Goal: Find specific page/section: Find specific page/section

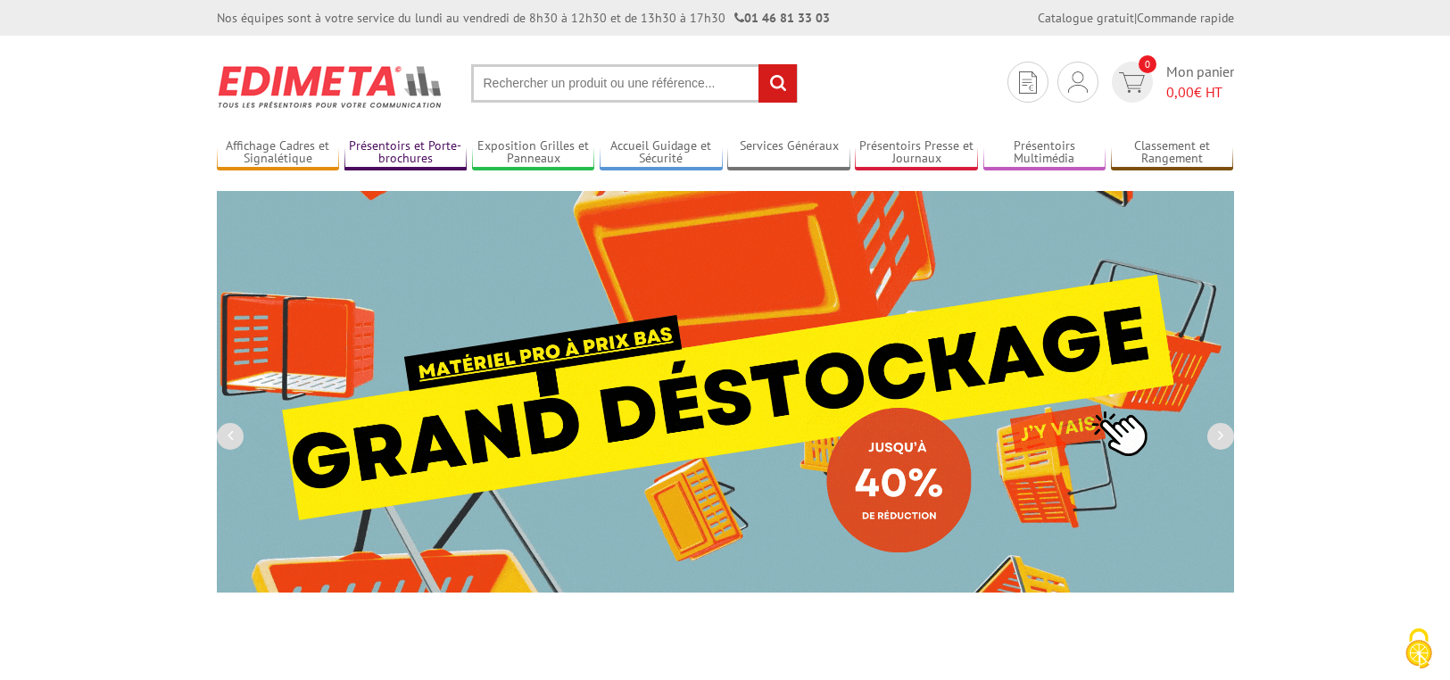
click at [423, 153] on link "Présentoirs et Porte-brochures" at bounding box center [405, 152] width 123 height 29
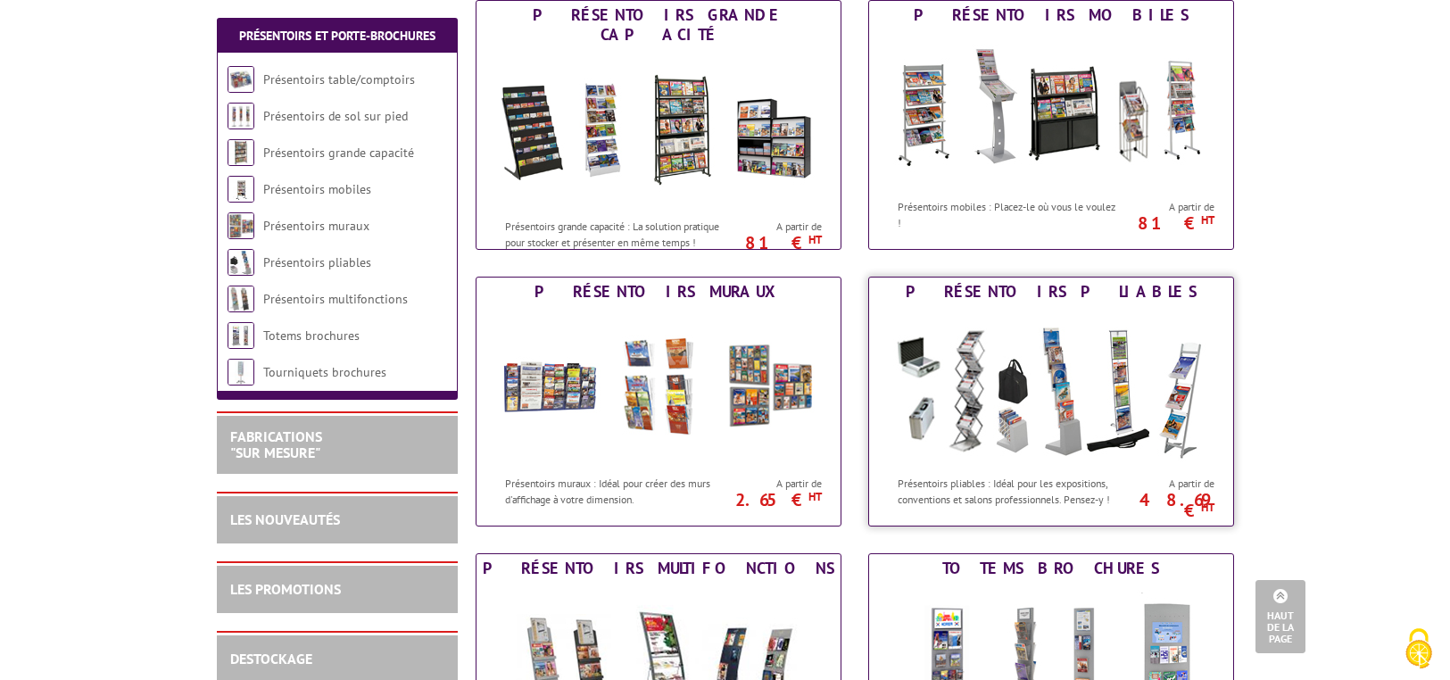
click at [1088, 363] on img at bounding box center [1051, 386] width 330 height 161
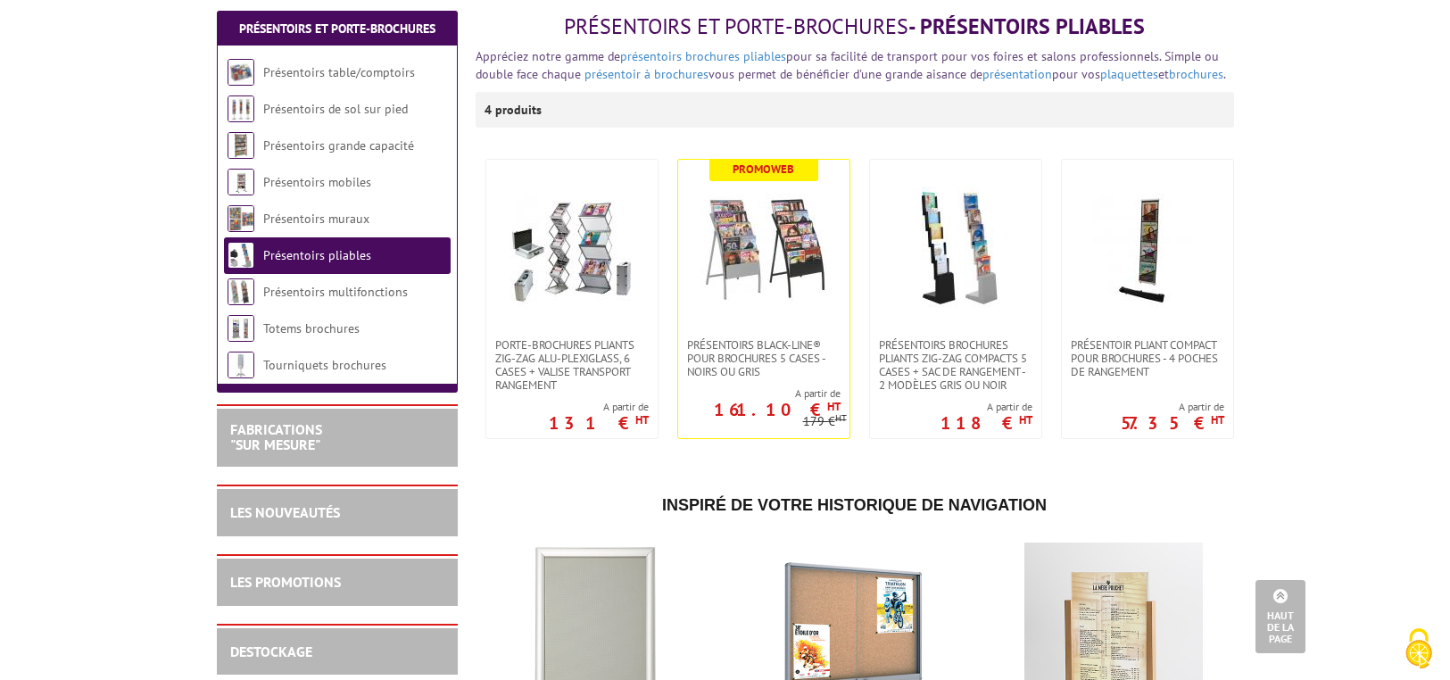
scroll to position [222, 0]
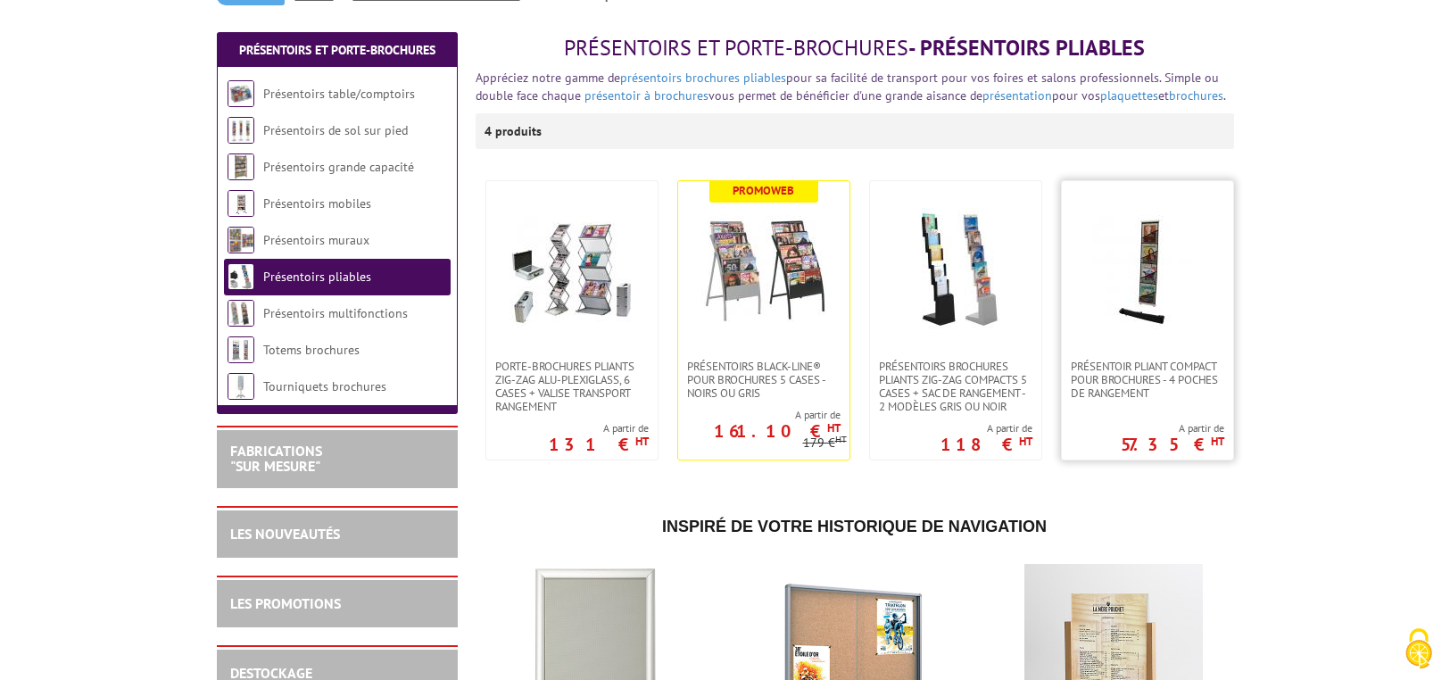
click at [1148, 246] on img at bounding box center [1147, 270] width 125 height 125
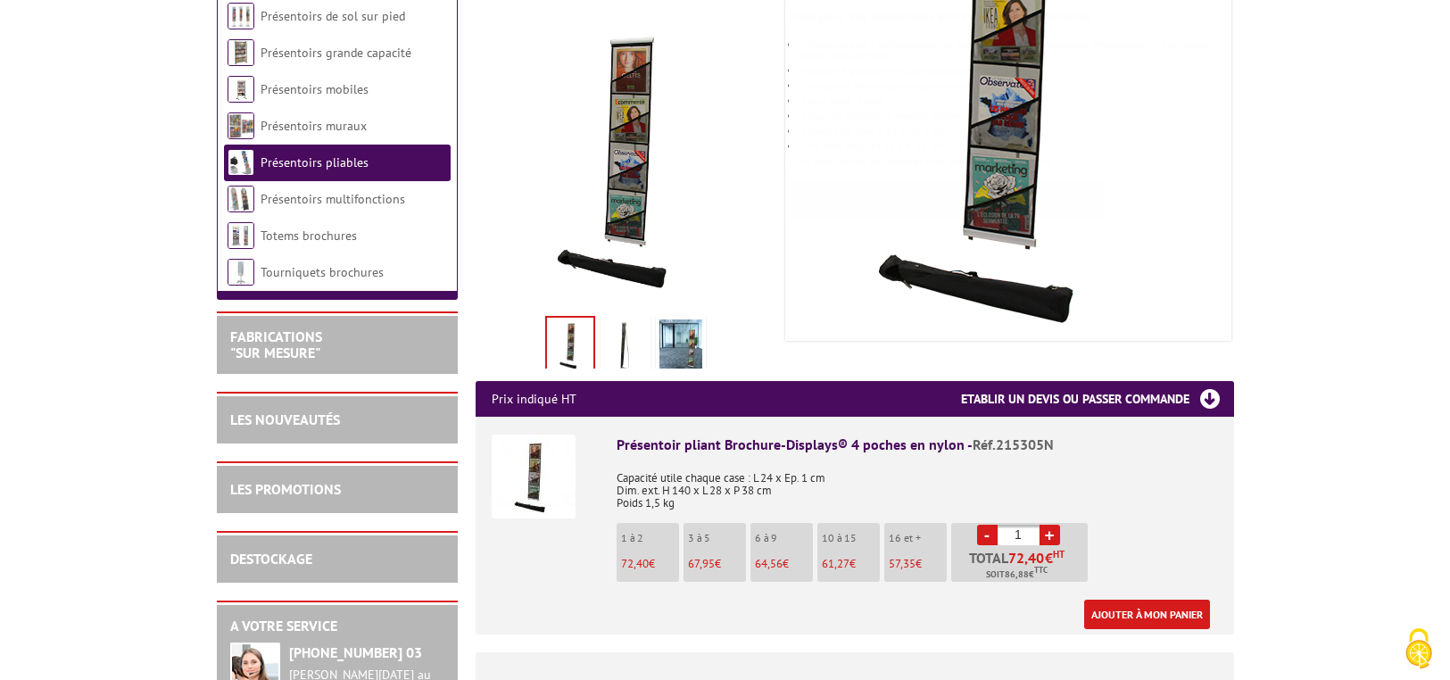
scroll to position [341, 0]
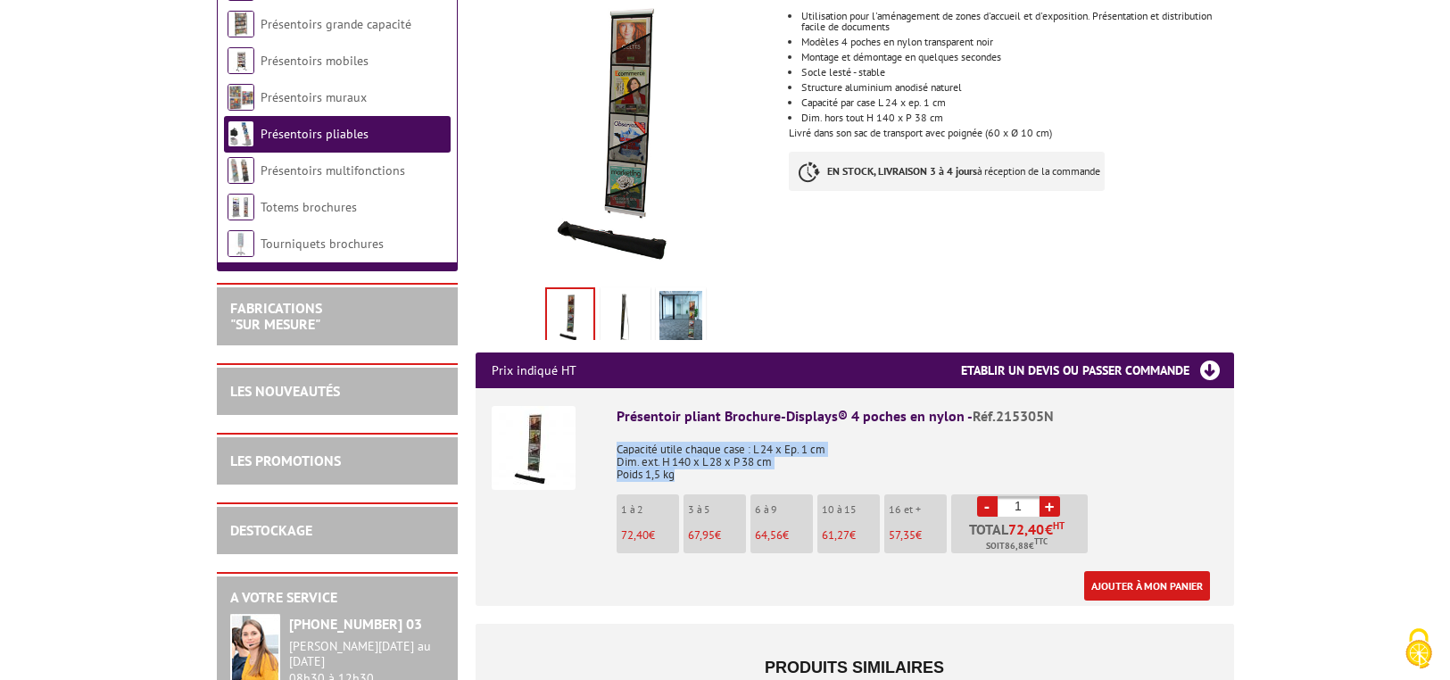
drag, startPoint x: 673, startPoint y: 455, endPoint x: 613, endPoint y: 431, distance: 64.5
click at [613, 431] on li "Présentoir pliant Brochure-Displays® 4 poches en nylon - Réf.215305N Capacité u…" at bounding box center [855, 494] width 726 height 212
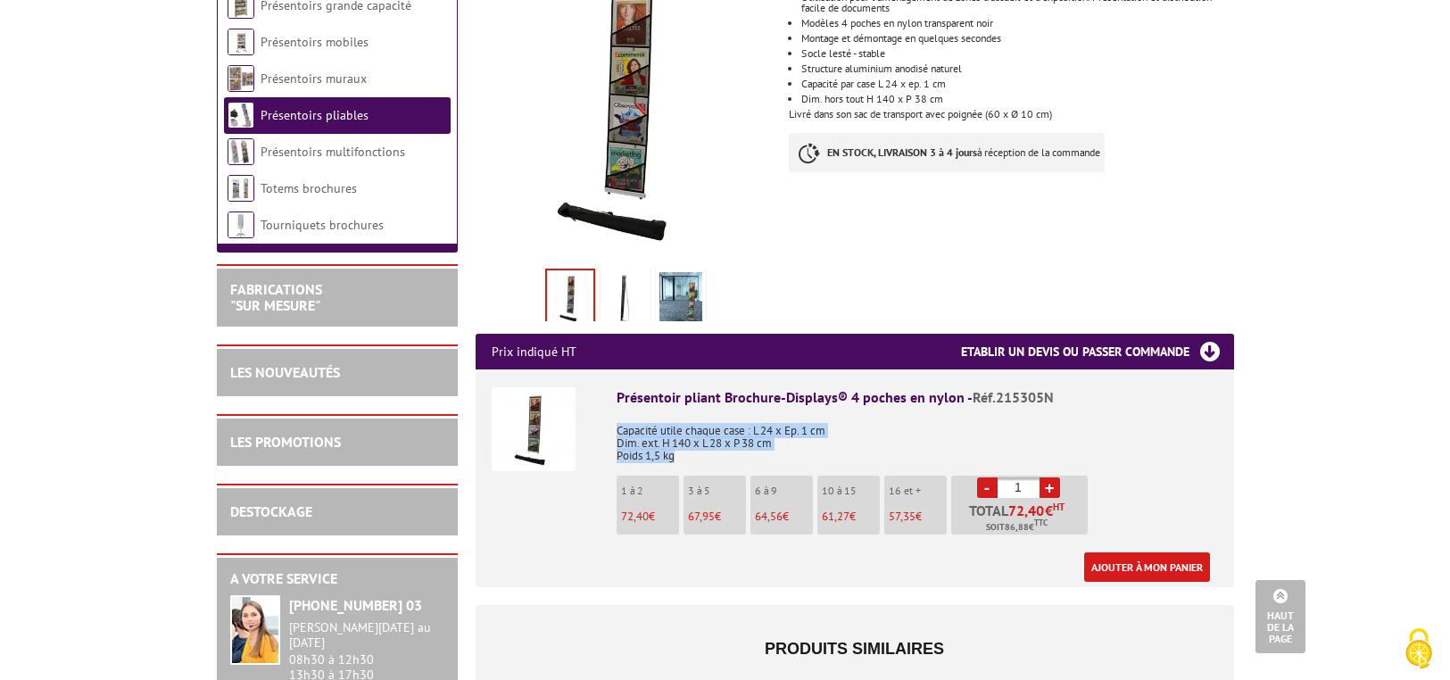
scroll to position [242, 0]
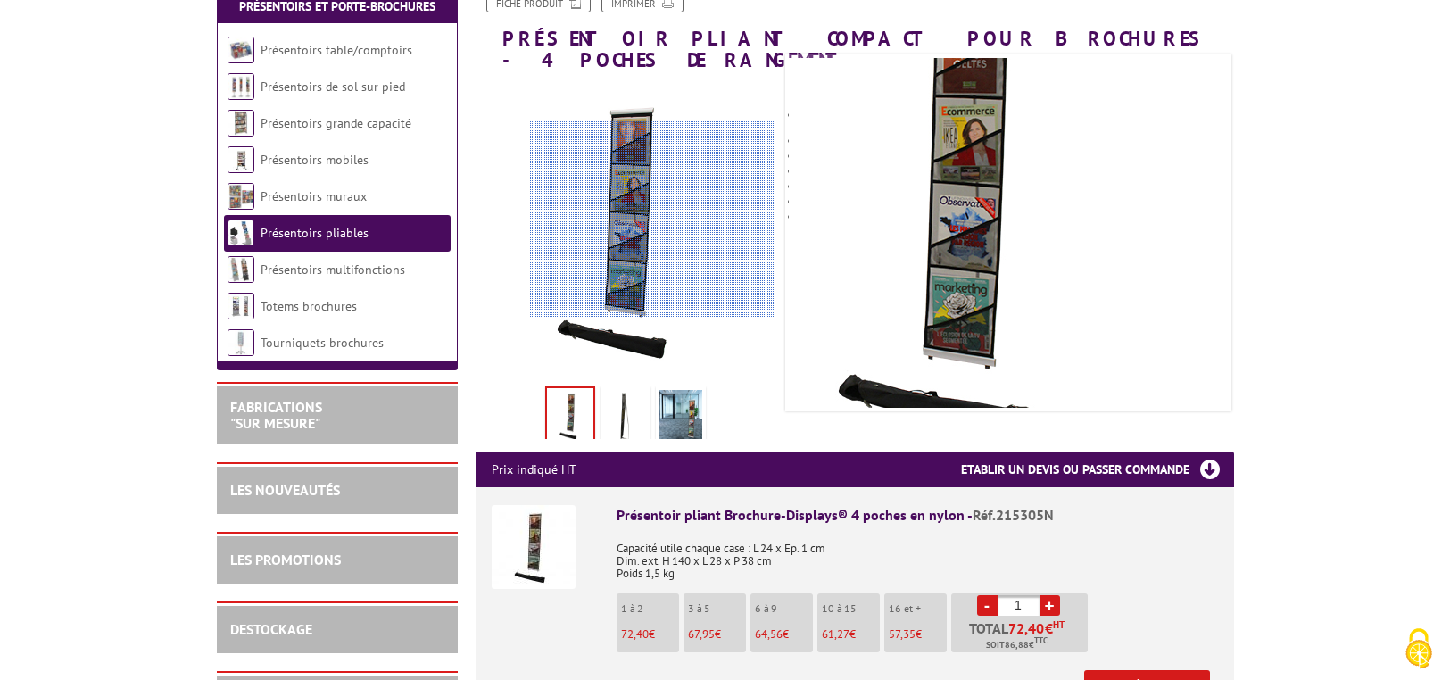
click at [661, 219] on div at bounding box center [653, 219] width 246 height 196
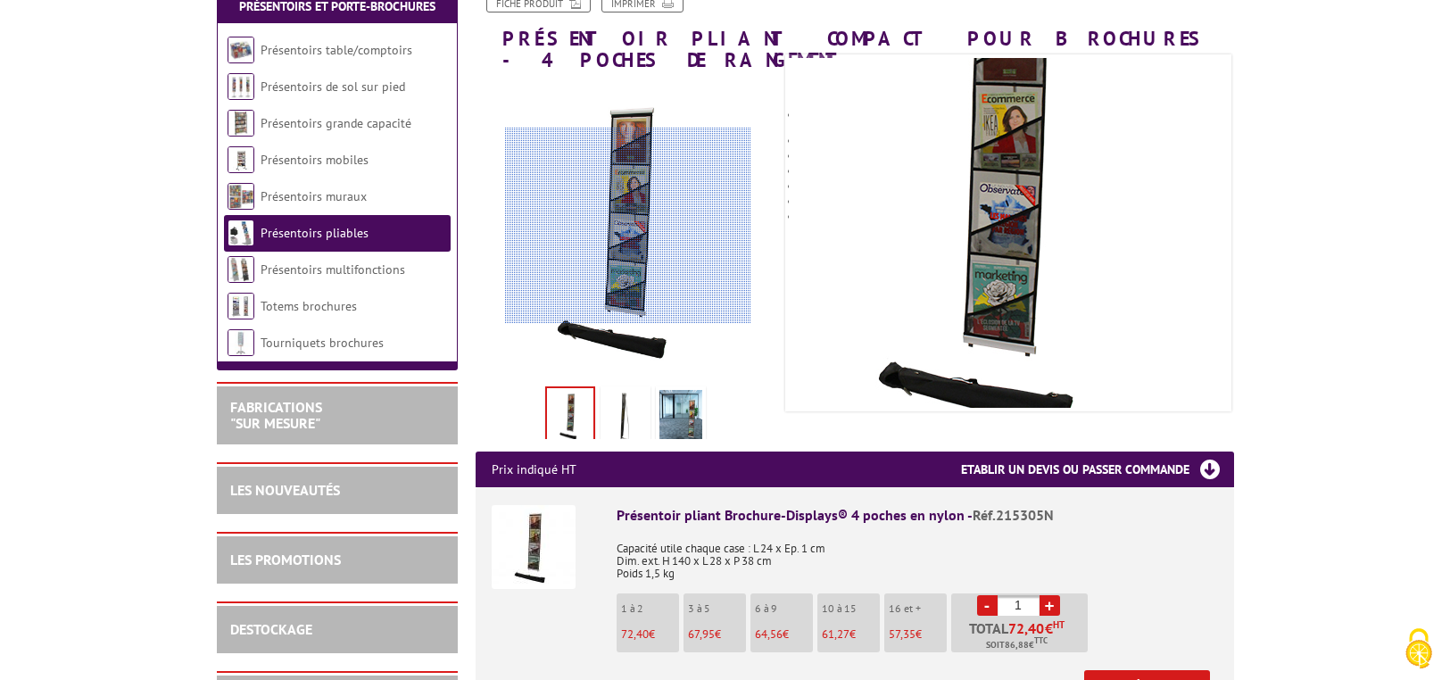
drag, startPoint x: 628, startPoint y: 226, endPoint x: 603, endPoint y: 347, distance: 123.9
click at [627, 226] on div at bounding box center [628, 226] width 246 height 196
